Goal: Navigation & Orientation: Find specific page/section

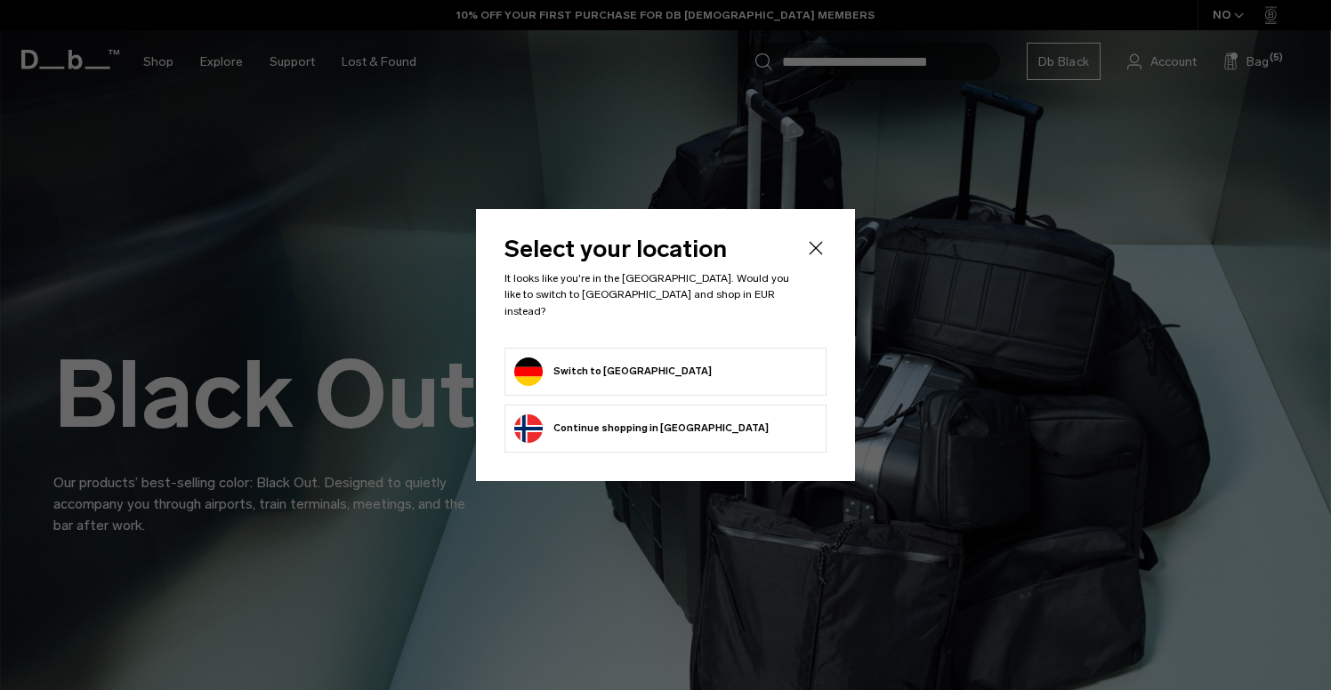
click at [611, 367] on button "Switch to Germany" at bounding box center [613, 372] width 198 height 28
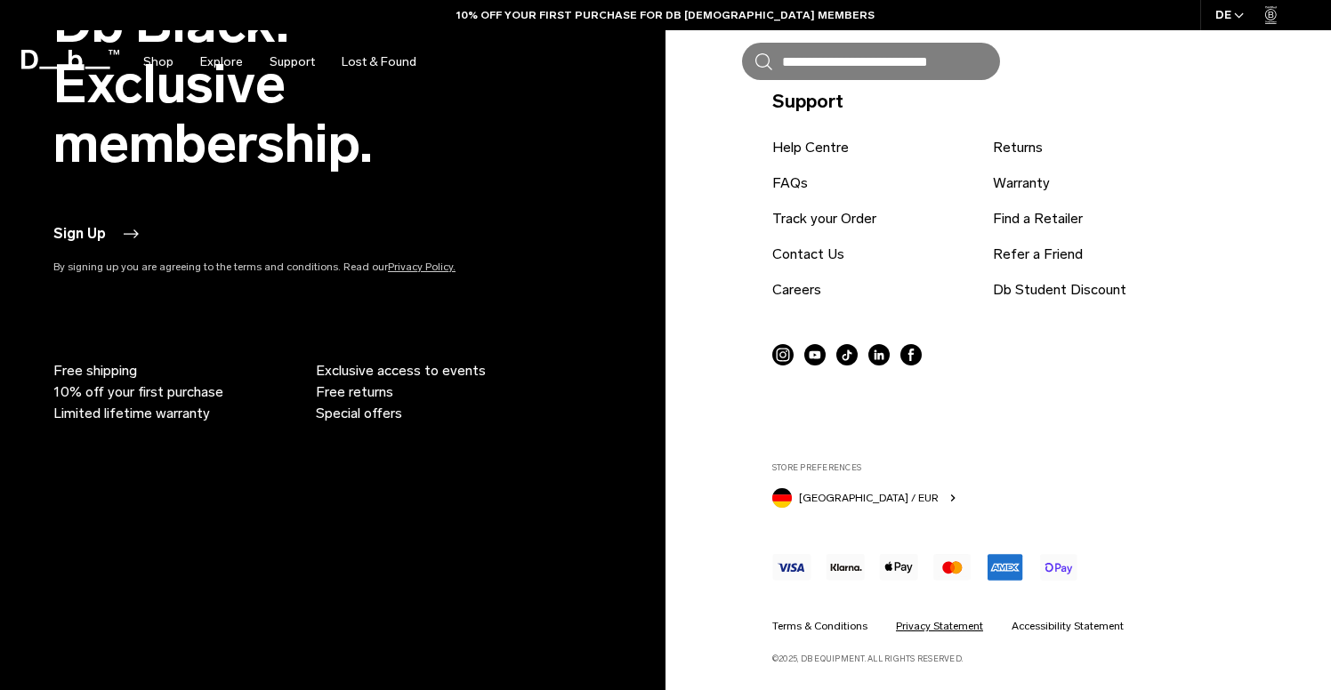
scroll to position [4478, 0]
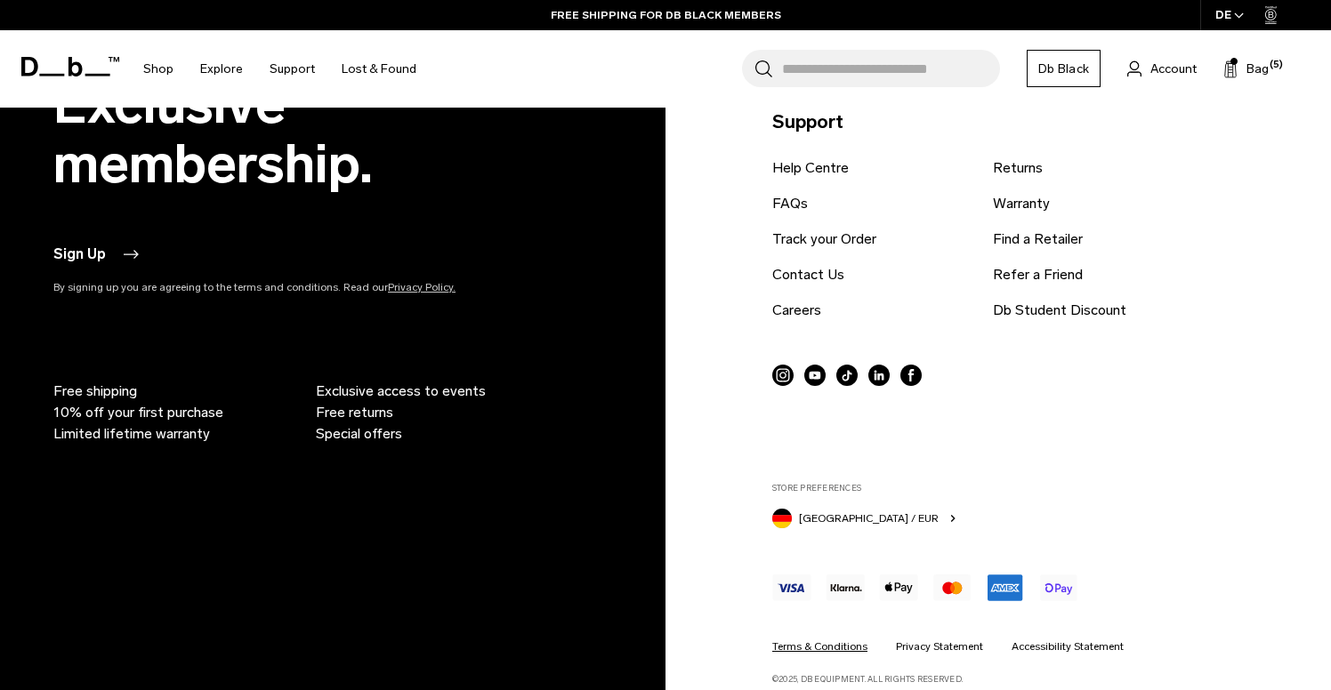
click at [851, 643] on link "Terms & Conditions" at bounding box center [819, 647] width 95 height 16
click at [1066, 651] on link "Accessibility Statement" at bounding box center [1068, 647] width 112 height 16
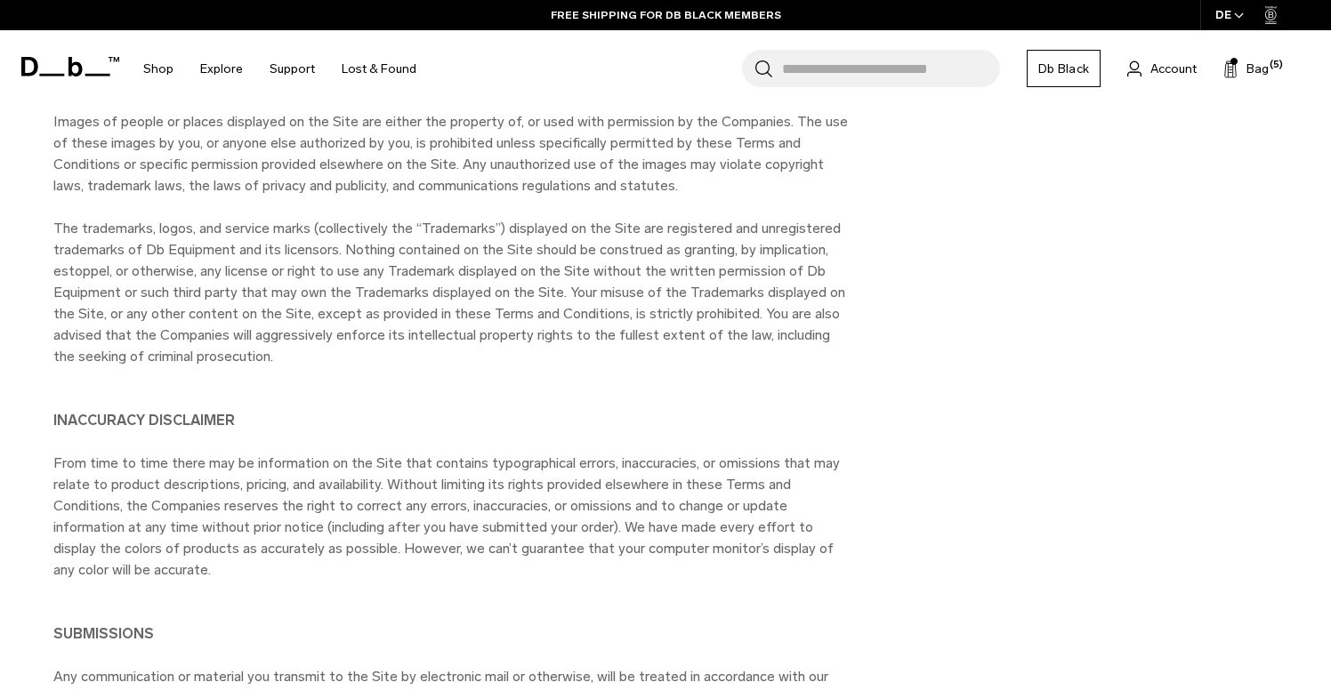
scroll to position [1221, 0]
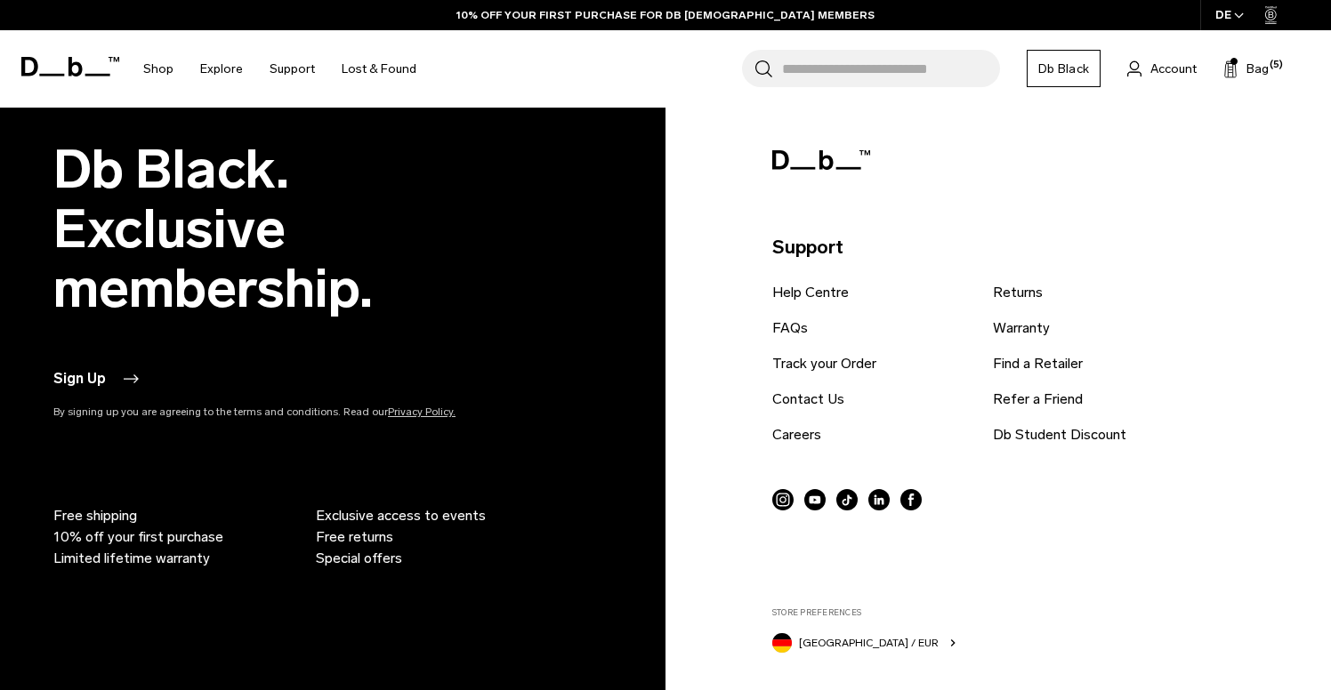
scroll to position [804, 0]
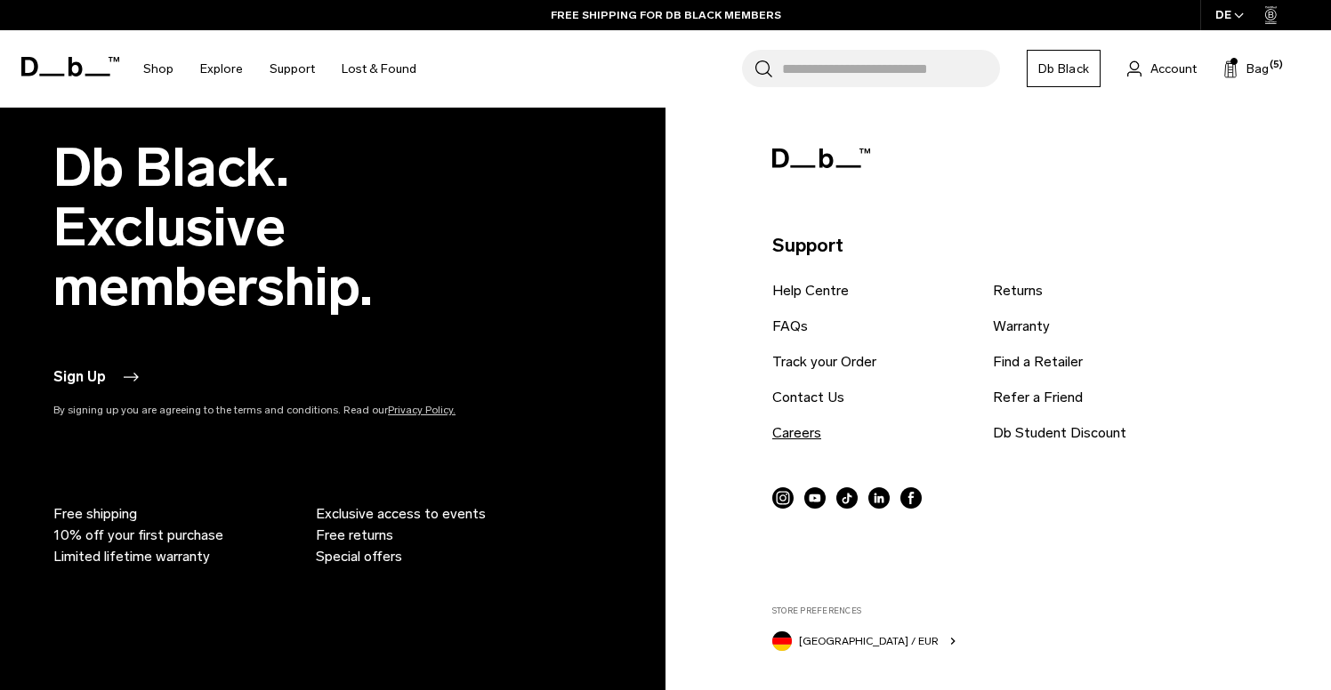
click at [782, 423] on link "Careers" at bounding box center [796, 433] width 49 height 21
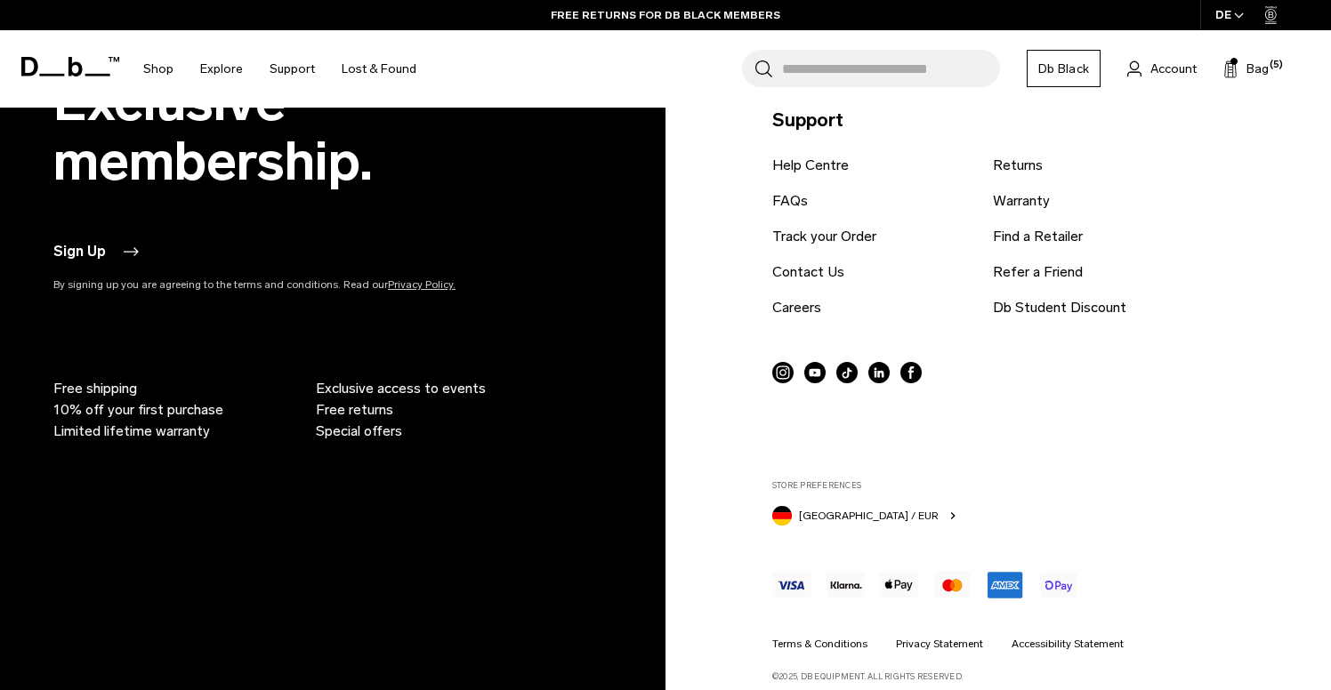
scroll to position [925, 0]
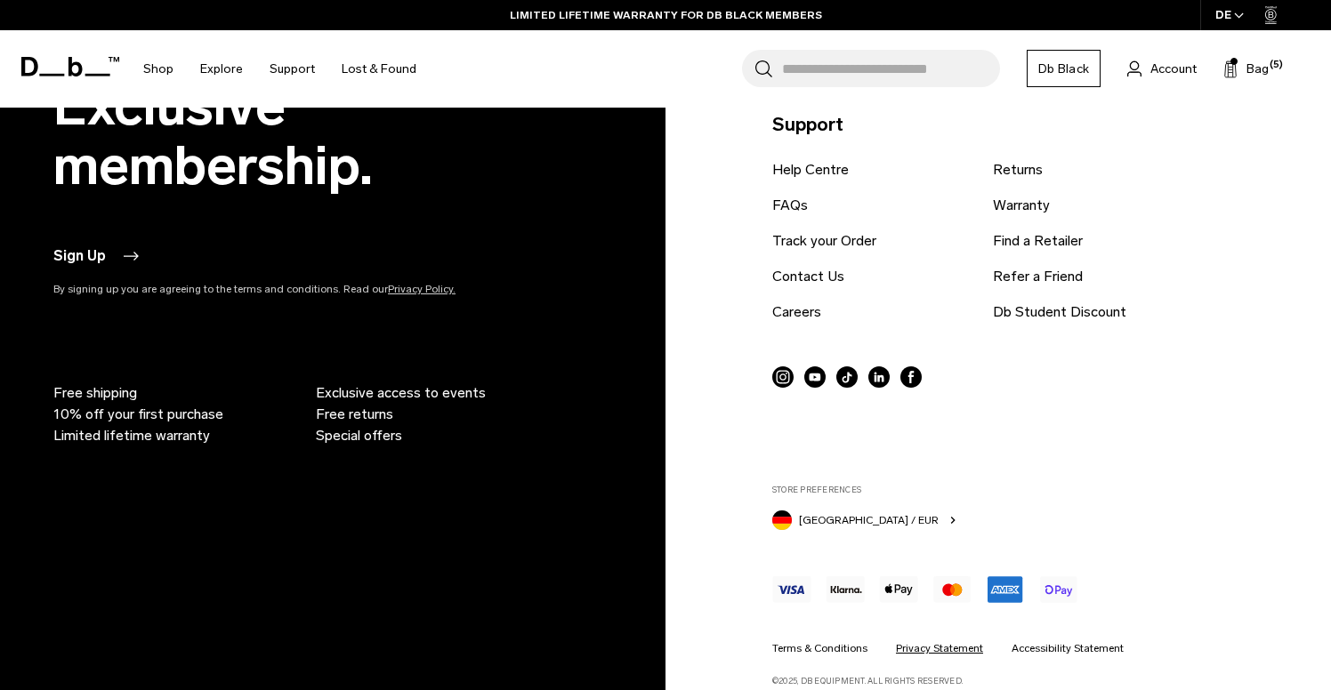
click at [931, 641] on link "Privacy Statement" at bounding box center [939, 649] width 87 height 16
click at [829, 641] on link "Terms & Conditions" at bounding box center [819, 649] width 95 height 16
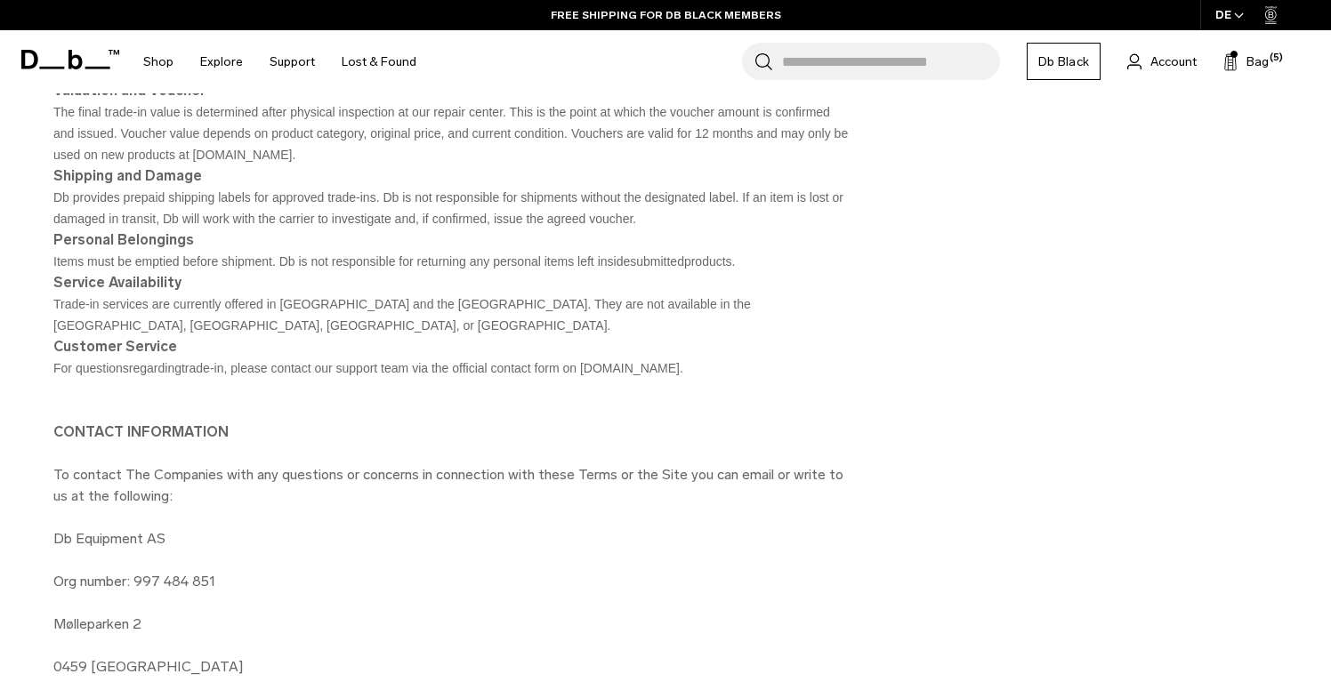
scroll to position [7050, 0]
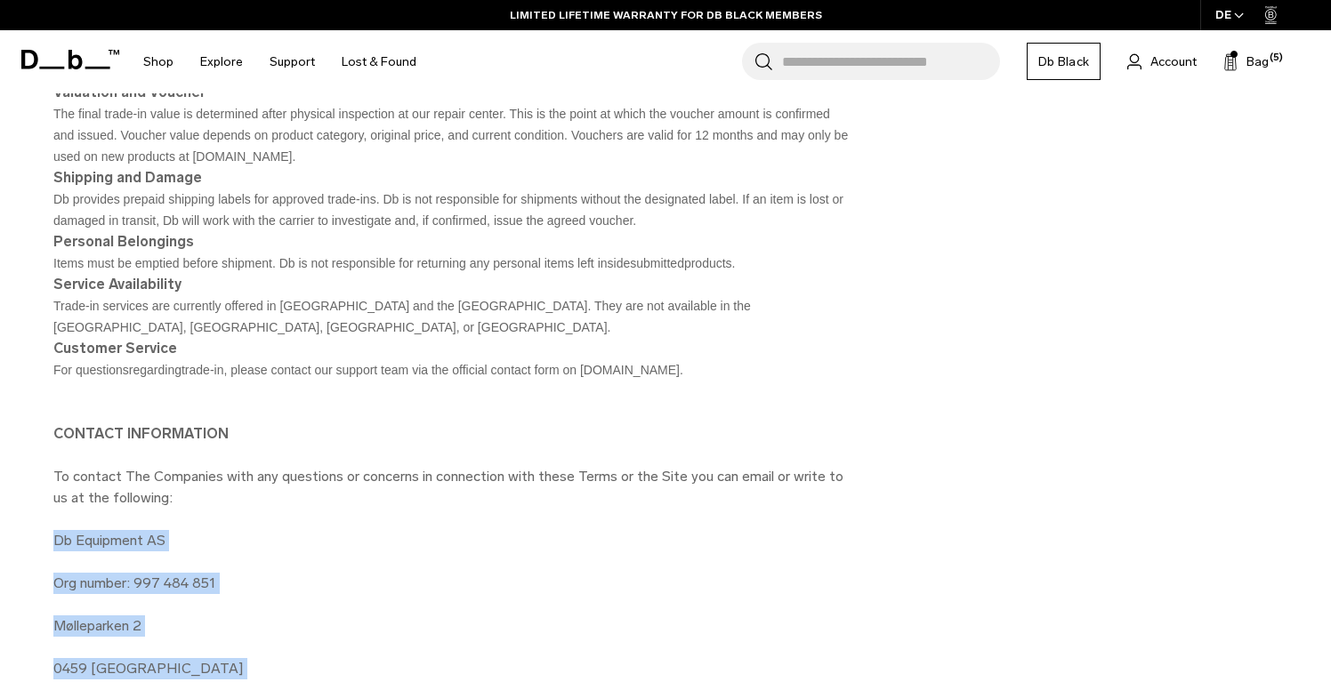
drag, startPoint x: 54, startPoint y: 413, endPoint x: 131, endPoint y: 598, distance: 200.2
copy div "Db Equipment AS Org number: 997 484 851 Mølleparken 2 0459 OSLO Norway"
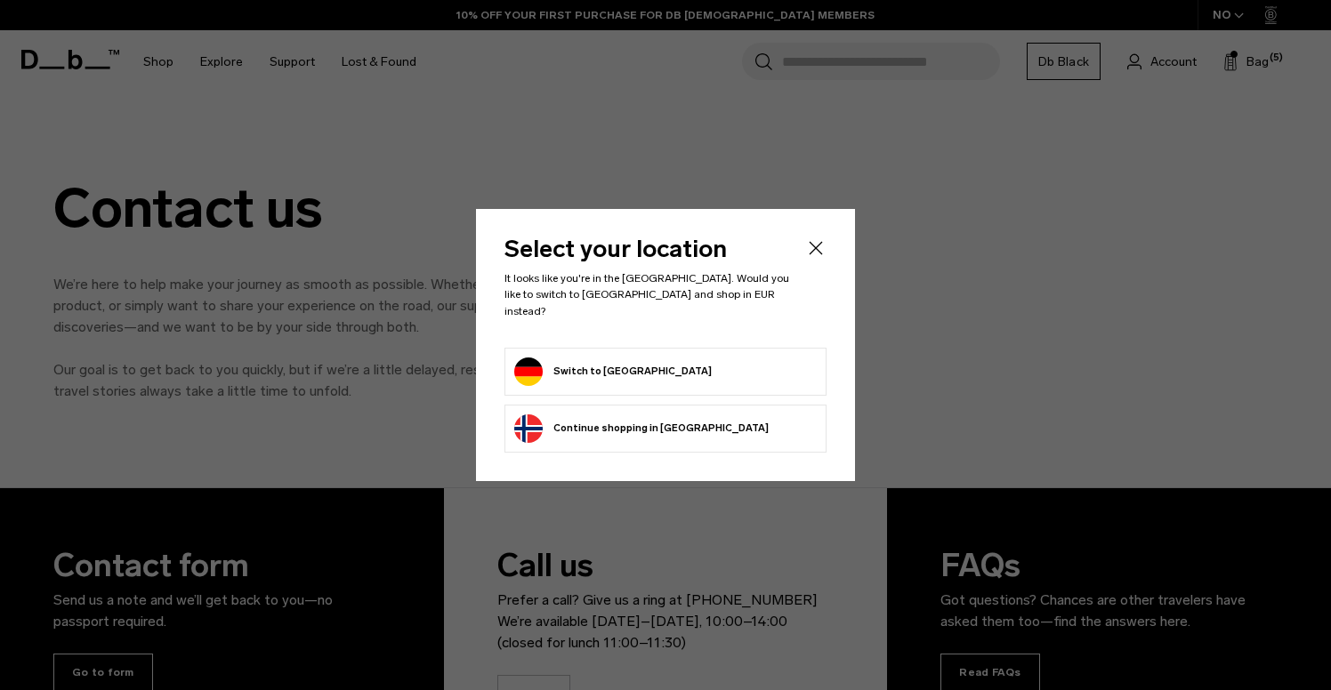
click at [567, 348] on li "Switch to Germany" at bounding box center [665, 372] width 322 height 48
click at [570, 363] on button "Switch to Germany" at bounding box center [613, 372] width 198 height 28
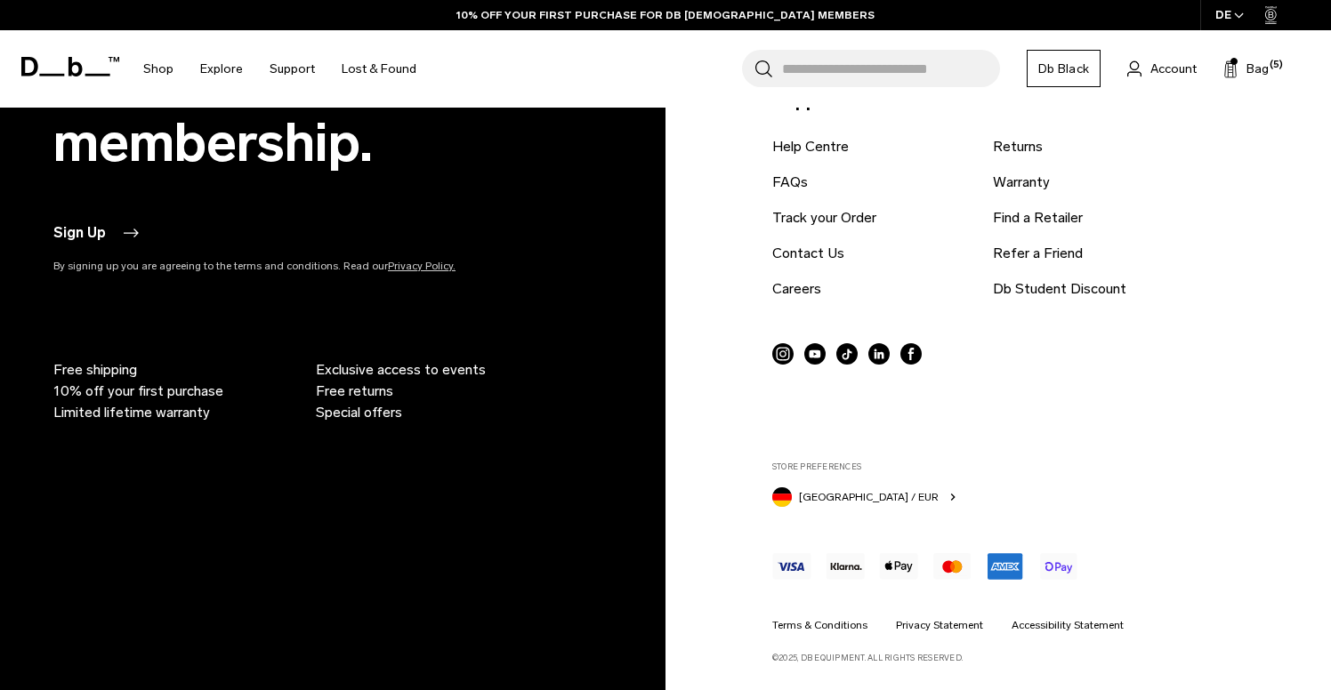
scroll to position [1039, 0]
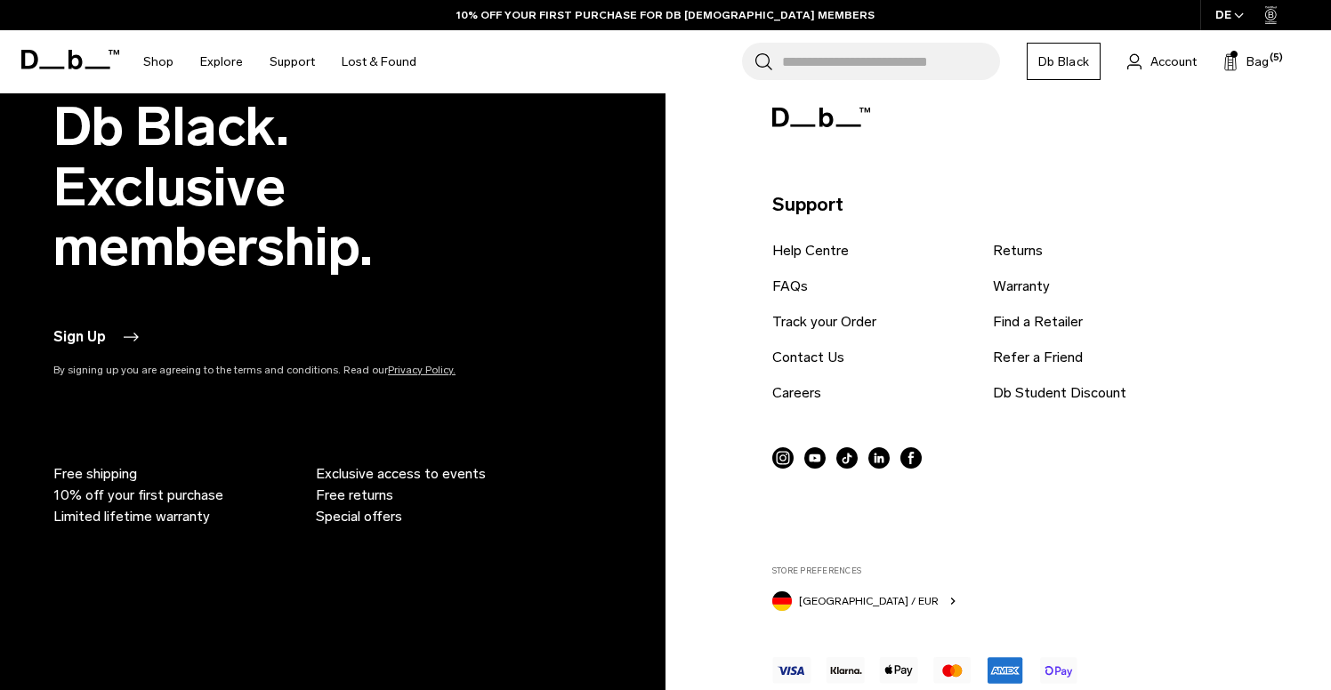
click at [80, 52] on icon at bounding box center [70, 60] width 98 height 20
